Goal: Check status: Check status

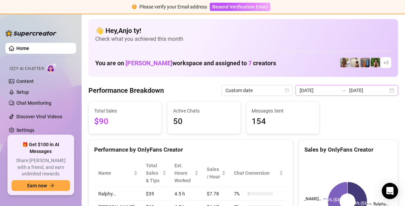
click at [387, 88] on div "[DATE] [DATE]" at bounding box center [347, 90] width 103 height 11
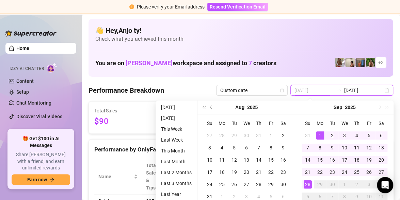
type input "[DATE]"
click at [323, 135] on td "1" at bounding box center [320, 136] width 12 height 12
type input "[DATE]"
click at [309, 185] on div "28" at bounding box center [307, 185] width 8 height 8
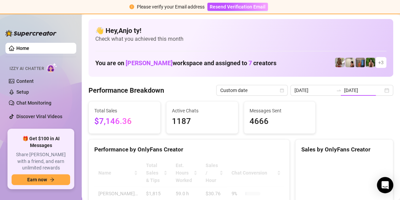
type input "[DATE]"
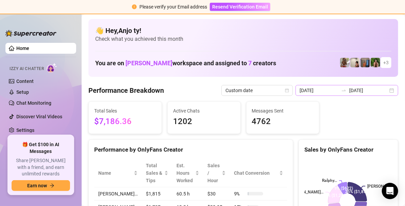
click at [387, 89] on div "[DATE] [DATE]" at bounding box center [347, 90] width 103 height 11
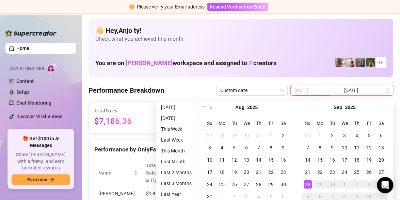
type input "[DATE]"
click at [307, 185] on div "28" at bounding box center [307, 185] width 8 height 8
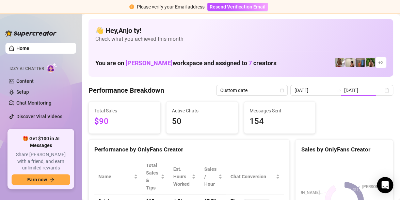
type input "[DATE]"
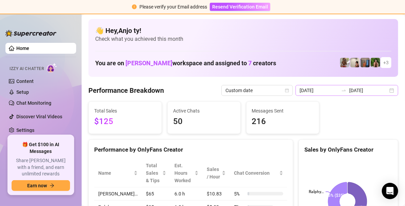
click at [387, 88] on div "[DATE] [DATE]" at bounding box center [347, 90] width 103 height 11
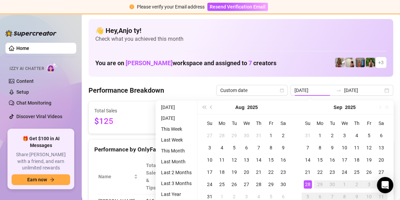
click at [286, 31] on h4 "👋 Hey, [PERSON_NAME] !" at bounding box center [240, 31] width 291 height 10
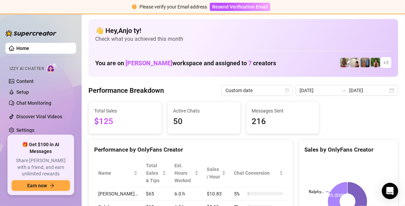
scroll to position [34, 0]
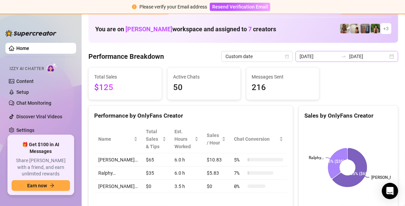
click at [388, 57] on div "[DATE] [DATE]" at bounding box center [347, 56] width 103 height 11
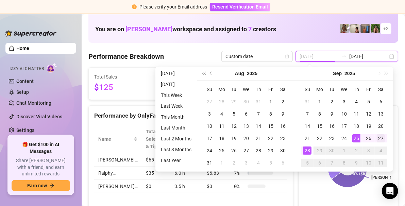
type input "[DATE]"
click at [381, 137] on div "27" at bounding box center [381, 138] width 8 height 8
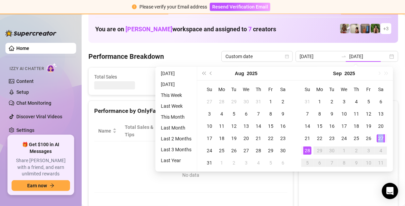
type input "[DATE]"
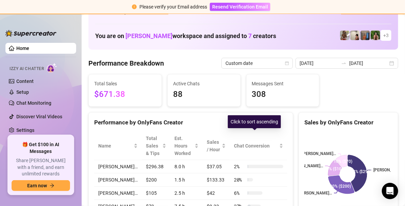
scroll to position [0, 0]
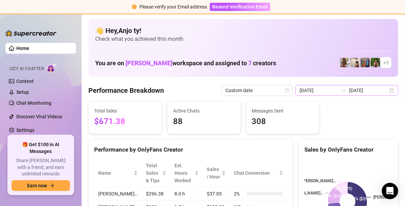
click at [389, 89] on div "[DATE] [DATE]" at bounding box center [347, 90] width 103 height 11
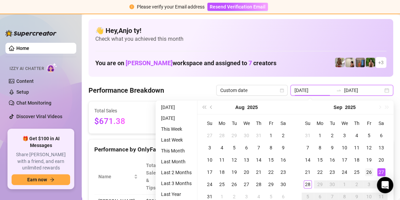
type input "[DATE]"
click at [369, 171] on div "26" at bounding box center [369, 172] width 8 height 8
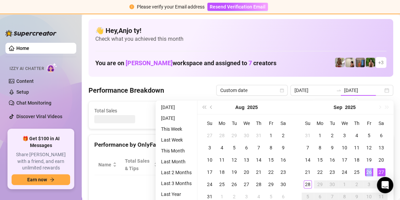
type input "[DATE]"
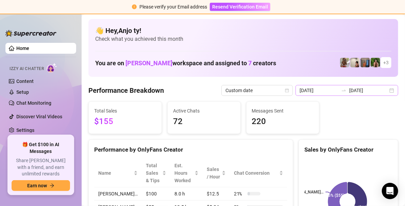
click at [386, 90] on div "[DATE] [DATE]" at bounding box center [347, 90] width 103 height 11
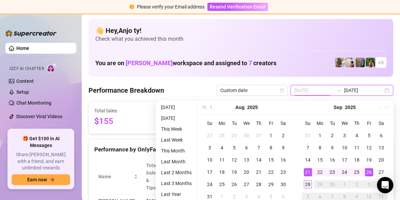
type input "[DATE]"
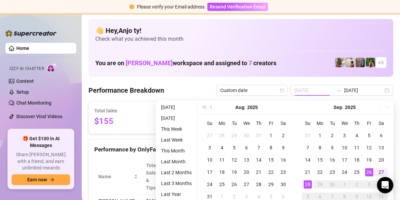
click at [306, 182] on div "28" at bounding box center [307, 185] width 8 height 8
type input "[DATE]"
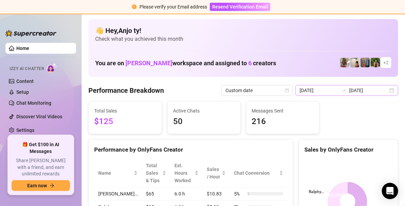
click at [388, 90] on div "[DATE] [DATE]" at bounding box center [347, 90] width 103 height 11
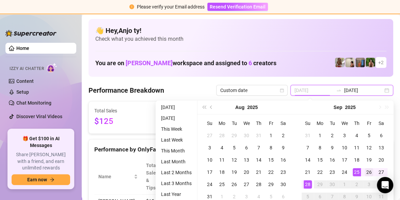
type input "[DATE]"
click at [366, 170] on div "26" at bounding box center [369, 172] width 8 height 8
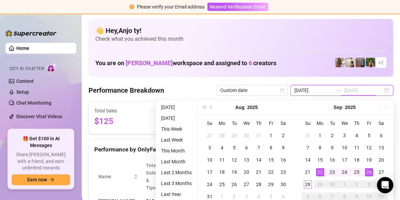
type input "[DATE]"
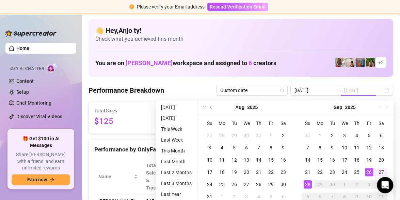
click at [307, 184] on div "28" at bounding box center [307, 185] width 8 height 8
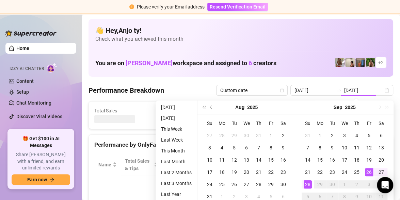
type input "[DATE]"
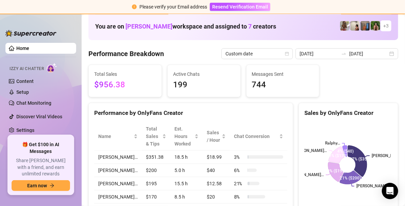
scroll to position [34, 0]
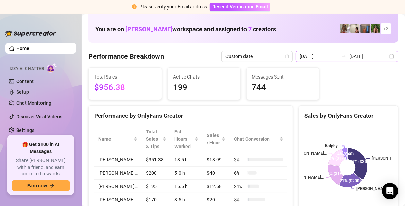
click at [388, 55] on div "[DATE] [DATE]" at bounding box center [347, 56] width 103 height 11
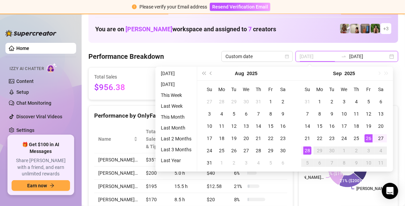
type input "[DATE]"
click at [370, 138] on div "26" at bounding box center [369, 138] width 8 height 8
type input "[DATE]"
click at [309, 150] on div "28" at bounding box center [307, 151] width 8 height 8
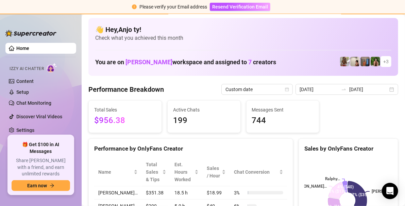
scroll to position [0, 0]
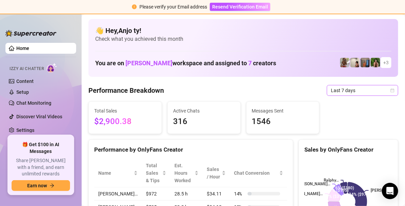
click at [390, 90] on icon "calendar" at bounding box center [392, 90] width 4 height 4
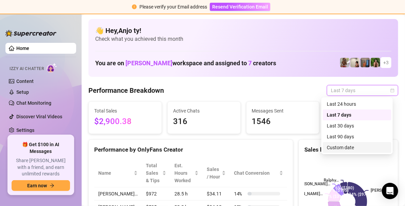
click at [340, 148] on div "Custom date" at bounding box center [357, 147] width 61 height 7
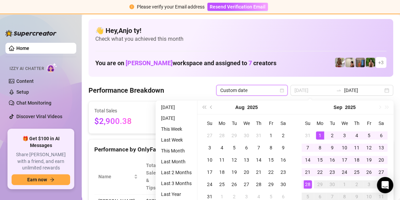
type input "[DATE]"
click at [319, 134] on div "1" at bounding box center [320, 136] width 8 height 8
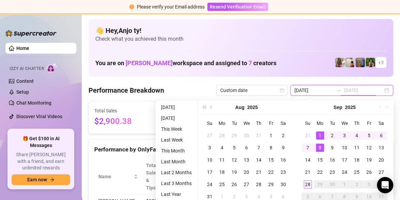
type input "[DATE]"
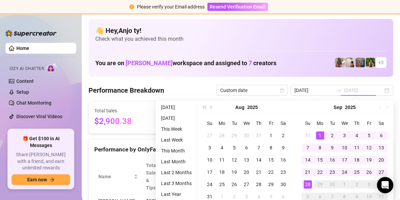
click at [309, 183] on div "28" at bounding box center [307, 185] width 8 height 8
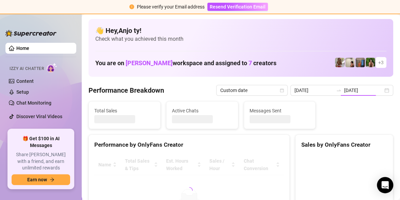
type input "[DATE]"
